Goal: Obtain resource: Download file/media

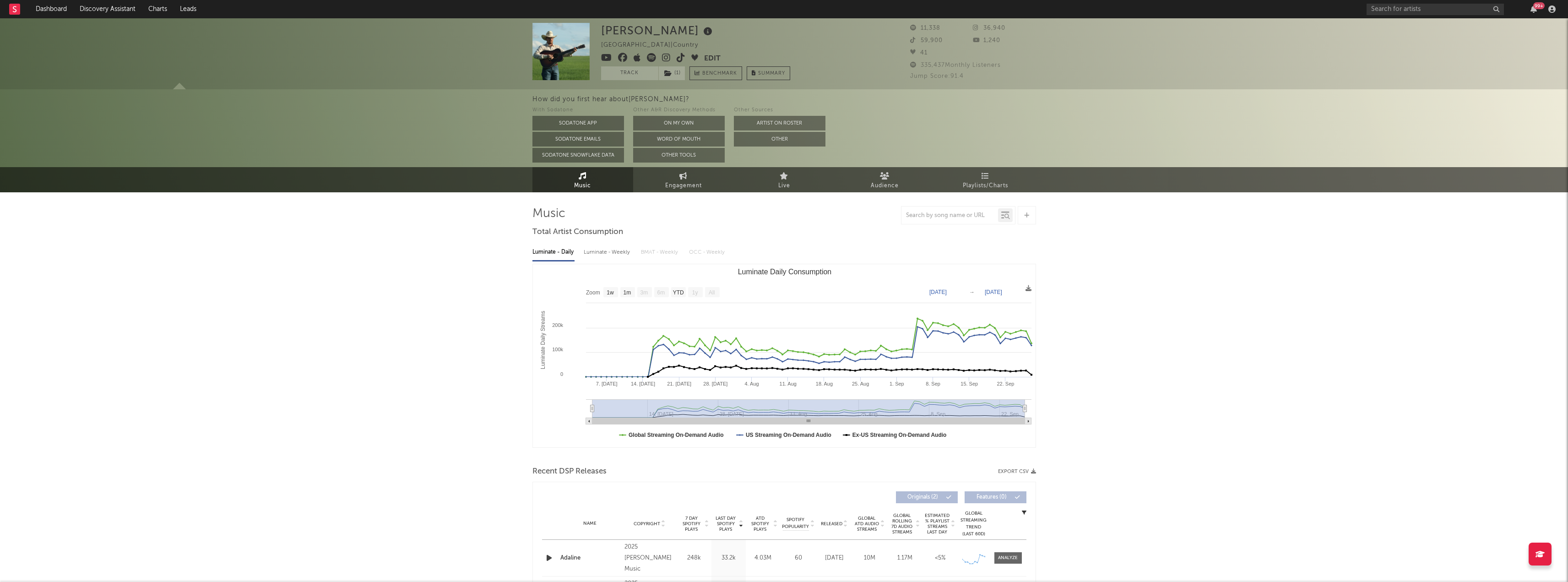
select select "1w"
click at [63, 4] on link "Dashboard" at bounding box center [52, 9] width 44 height 18
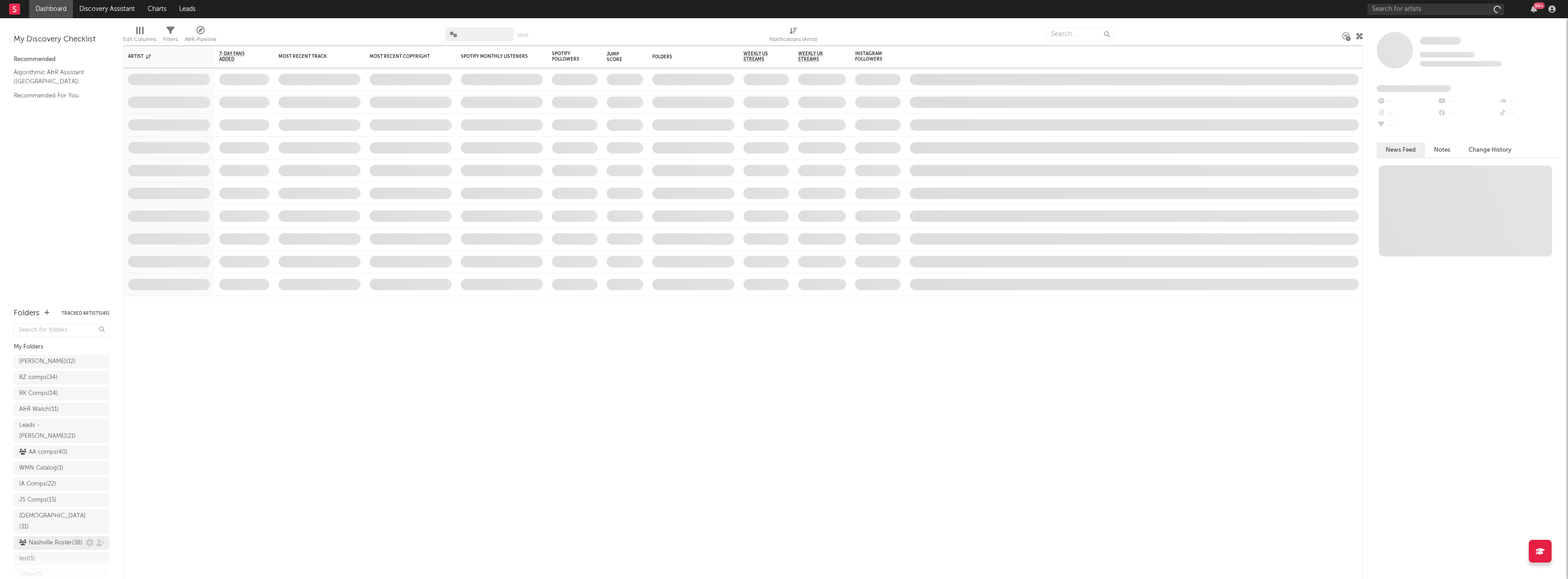
click at [41, 538] on div "Nashville Roster ( 38 )" at bounding box center [51, 543] width 63 height 11
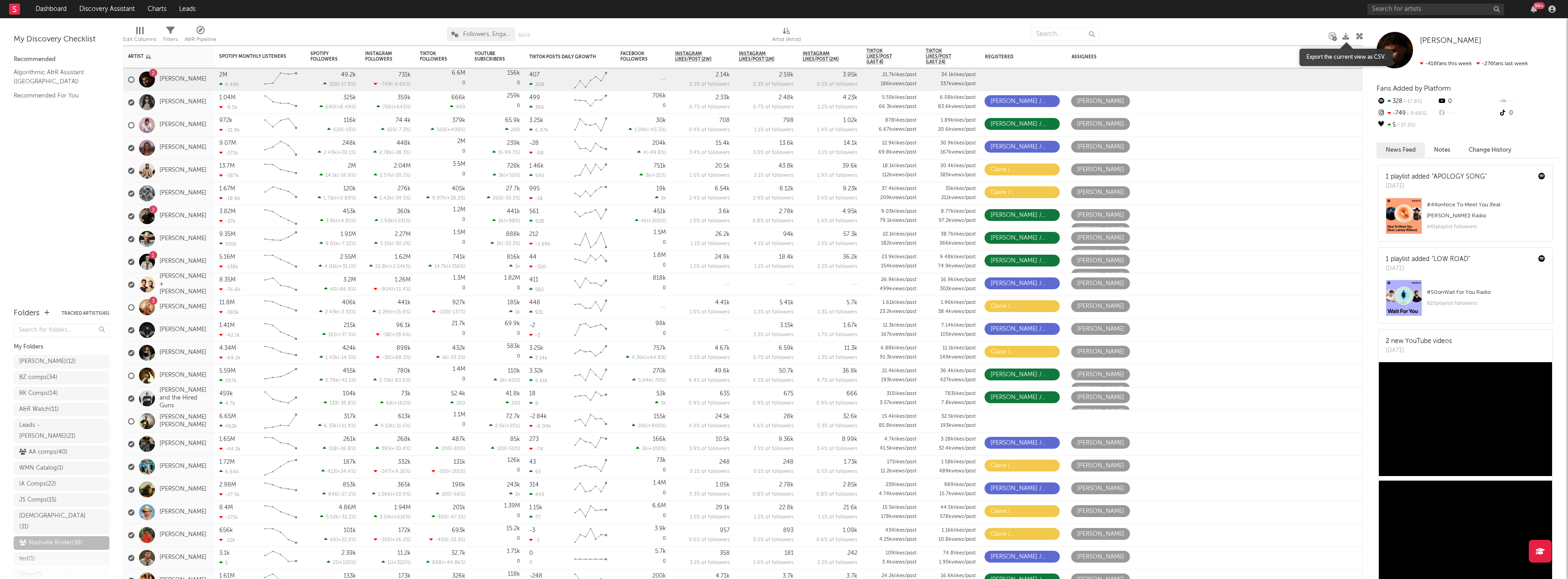
click at [1349, 38] on icon at bounding box center [1345, 36] width 7 height 7
drag, startPoint x: 45, startPoint y: 547, endPoint x: 1144, endPoint y: 262, distance: 1135.4
click at [45, 551] on div "Riverhouse ( 19 )" at bounding box center [44, 556] width 50 height 11
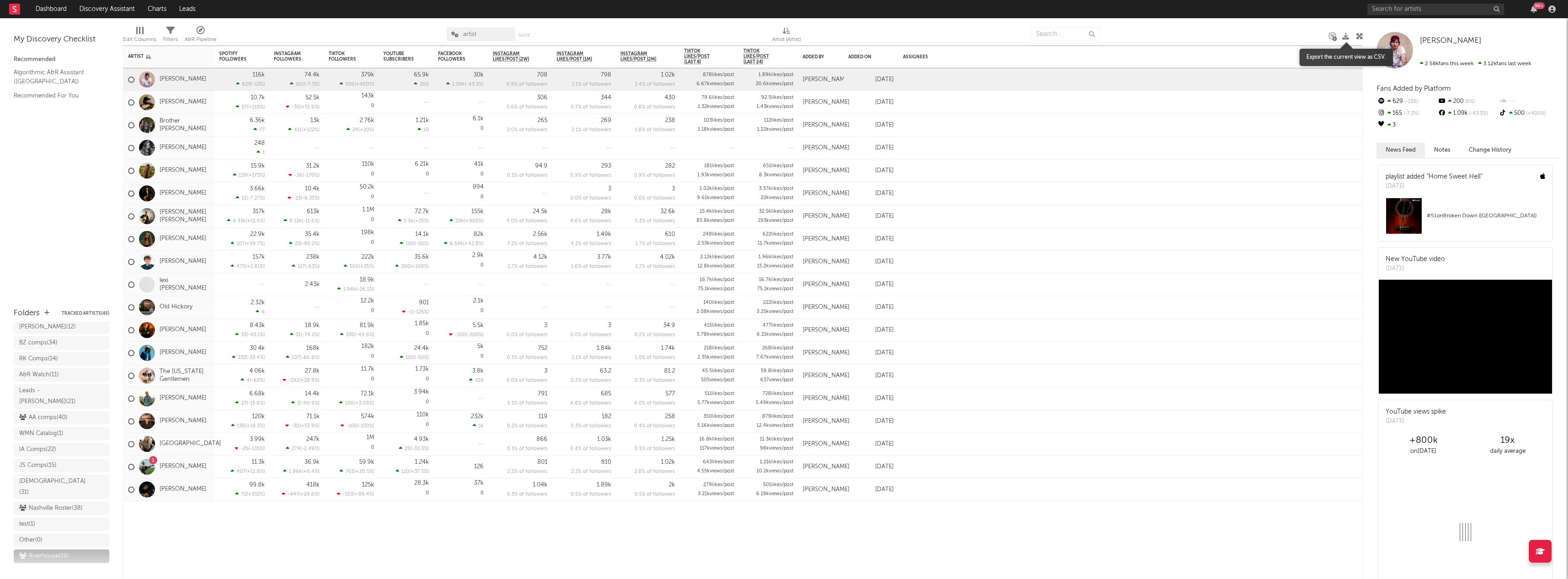
click at [1346, 37] on icon at bounding box center [1345, 36] width 7 height 7
